Goal: Information Seeking & Learning: Learn about a topic

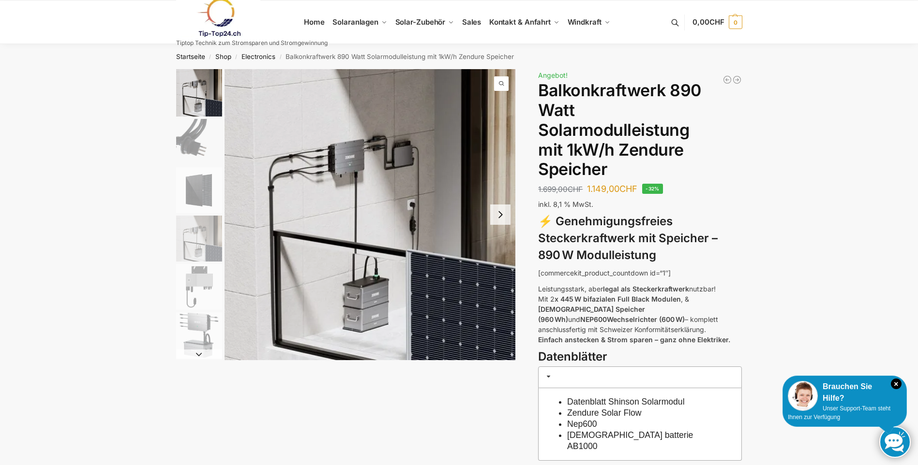
click at [506, 208] on button "Next slide" at bounding box center [500, 215] width 20 height 20
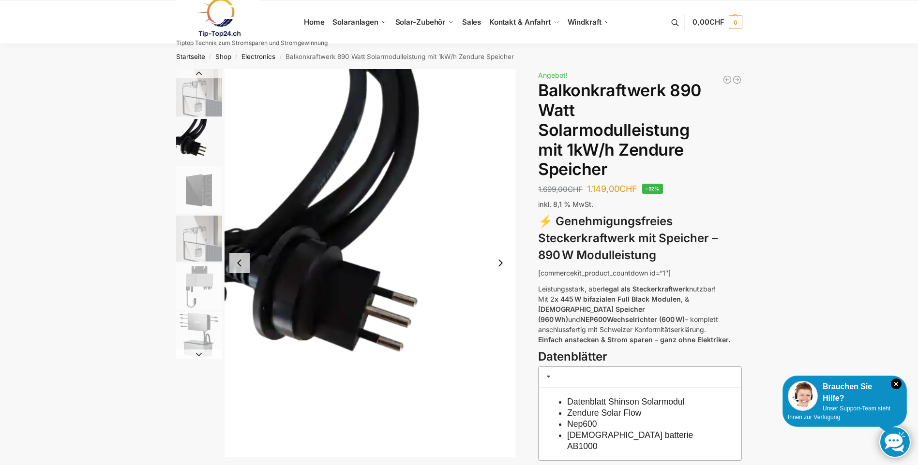
click at [499, 265] on button "Next slide" at bounding box center [500, 263] width 20 height 20
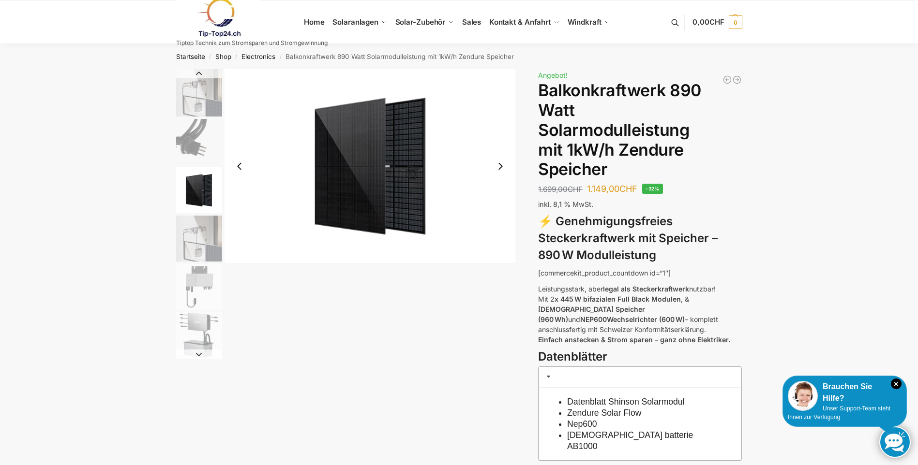
click at [499, 265] on div at bounding box center [346, 214] width 340 height 290
click at [504, 167] on button "Next slide" at bounding box center [500, 166] width 20 height 20
